Goal: Check status: Check status

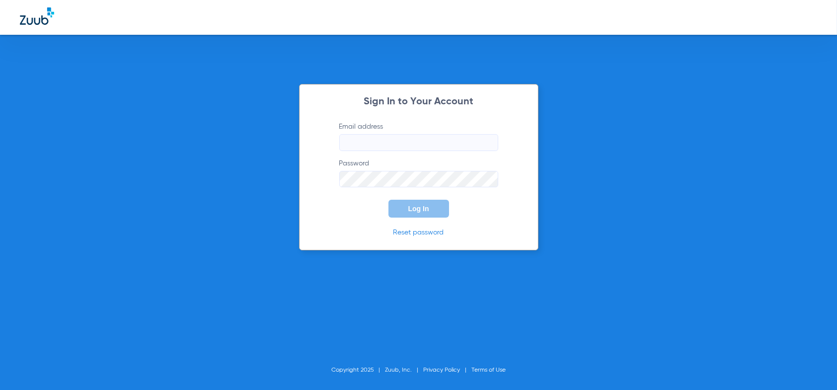
click at [369, 140] on input "Email address" at bounding box center [418, 142] width 159 height 17
click at [481, 134] on input "[EMAIL_ADDRESS][DOMAIN_NAME]," at bounding box center [418, 142] width 159 height 17
type input "[EMAIL_ADDRESS][DOMAIN_NAME]"
click at [388, 200] on button "Log In" at bounding box center [418, 209] width 61 height 18
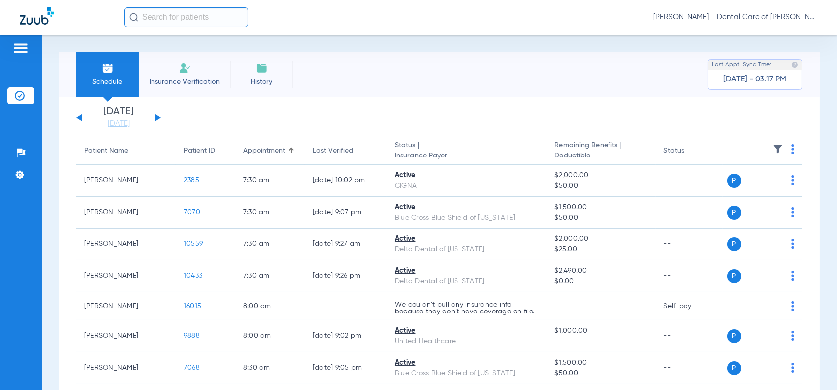
click at [157, 118] on button at bounding box center [158, 117] width 6 height 7
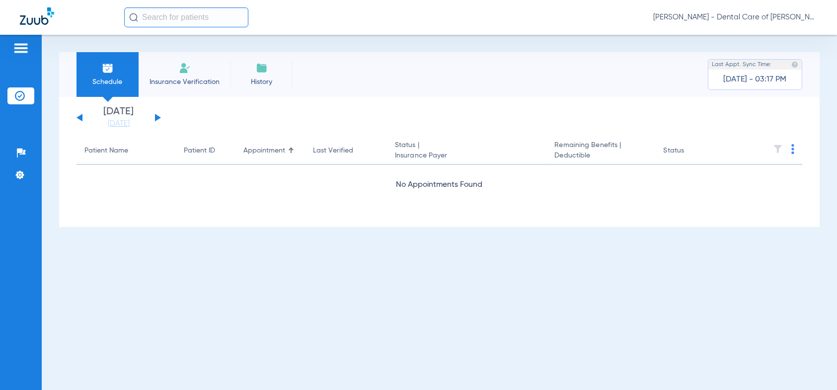
click at [152, 113] on div "[DATE] [DATE] [DATE] [DATE] [DATE] [DATE] [DATE] [DATE] [DATE] [DATE] [DATE] [D…" at bounding box center [118, 118] width 84 height 22
click at [156, 116] on button at bounding box center [158, 117] width 6 height 7
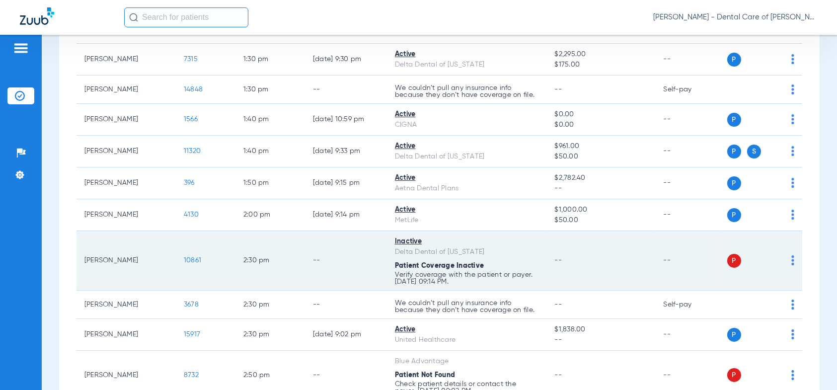
scroll to position [1440, 0]
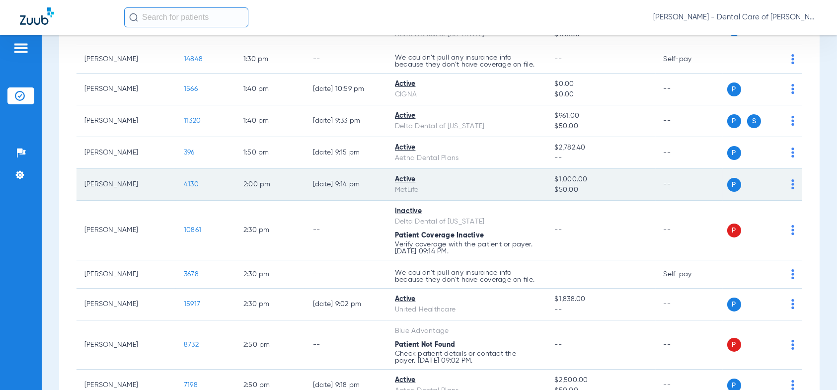
click at [190, 181] on span "4130" at bounding box center [191, 184] width 15 height 7
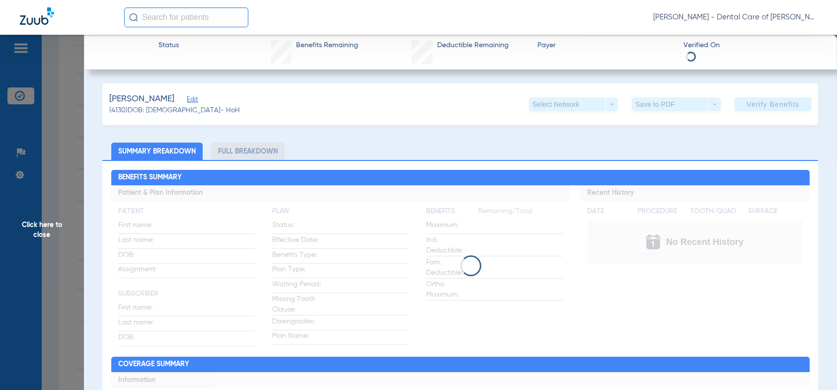
click at [240, 152] on li "Full Breakdown" at bounding box center [248, 151] width 74 height 17
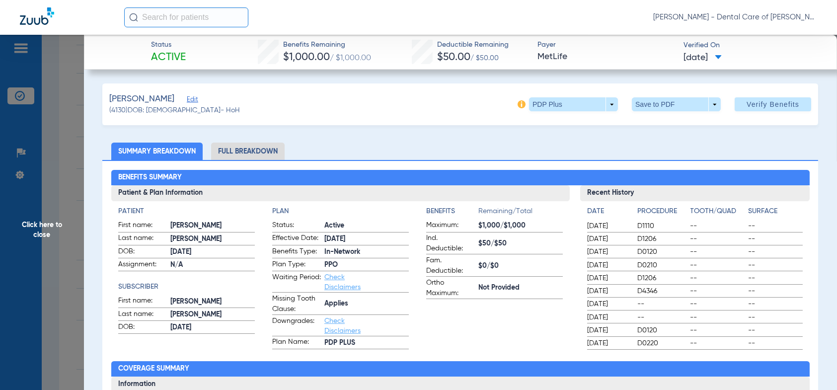
click at [39, 225] on span "Click here to close" at bounding box center [42, 230] width 84 height 390
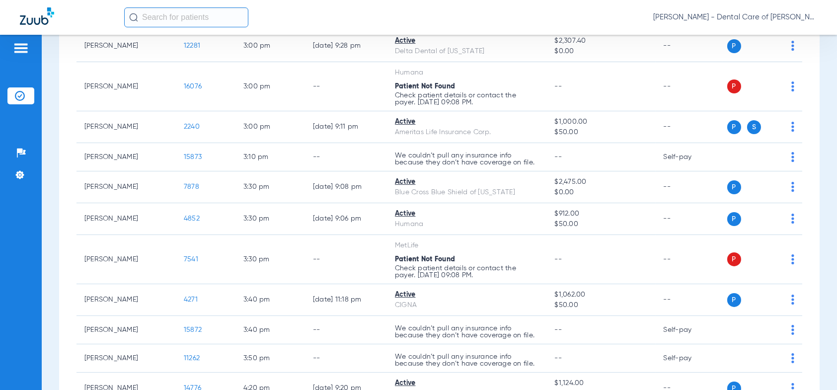
scroll to position [1838, 0]
